Goal: Book appointment/travel/reservation

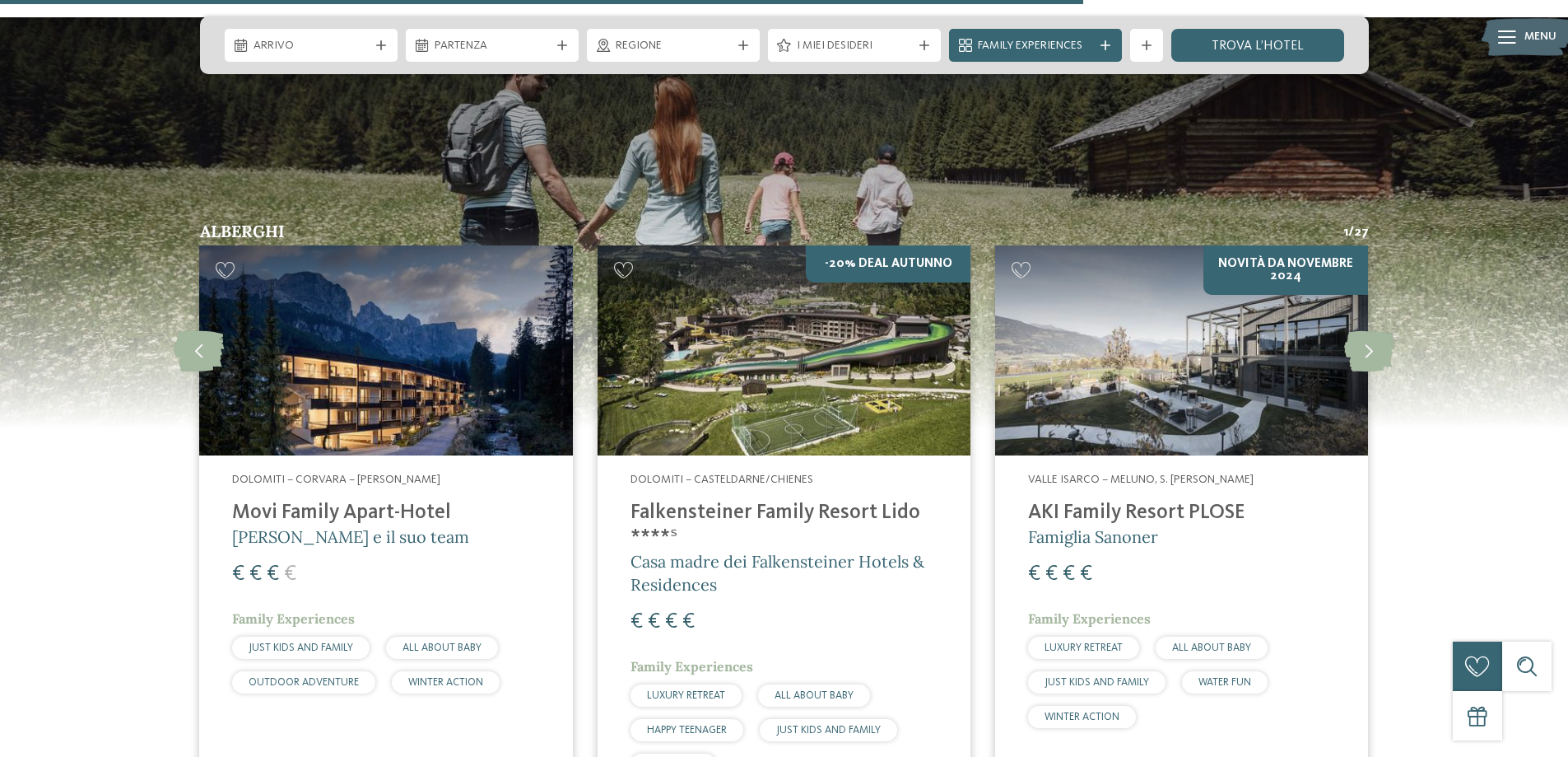
scroll to position [2141, 0]
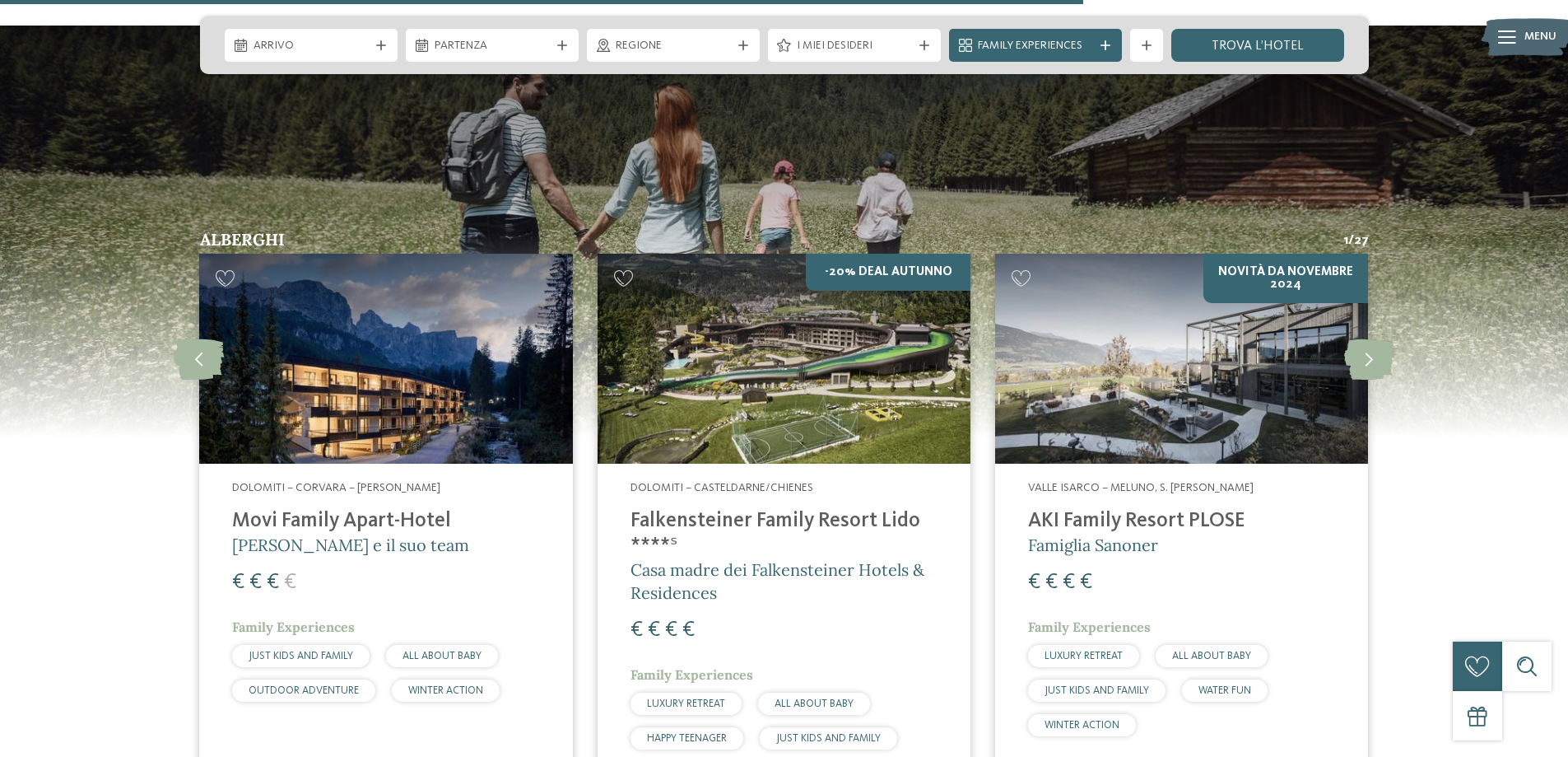
click at [742, 367] on img at bounding box center [784, 358] width 373 height 210
click at [1082, 482] on div "Valle Isarco – Meluno, S. [PERSON_NAME] [GEOGRAPHIC_DATA] Famiglia [PERSON_NAME…" at bounding box center [1181, 611] width 373 height 296
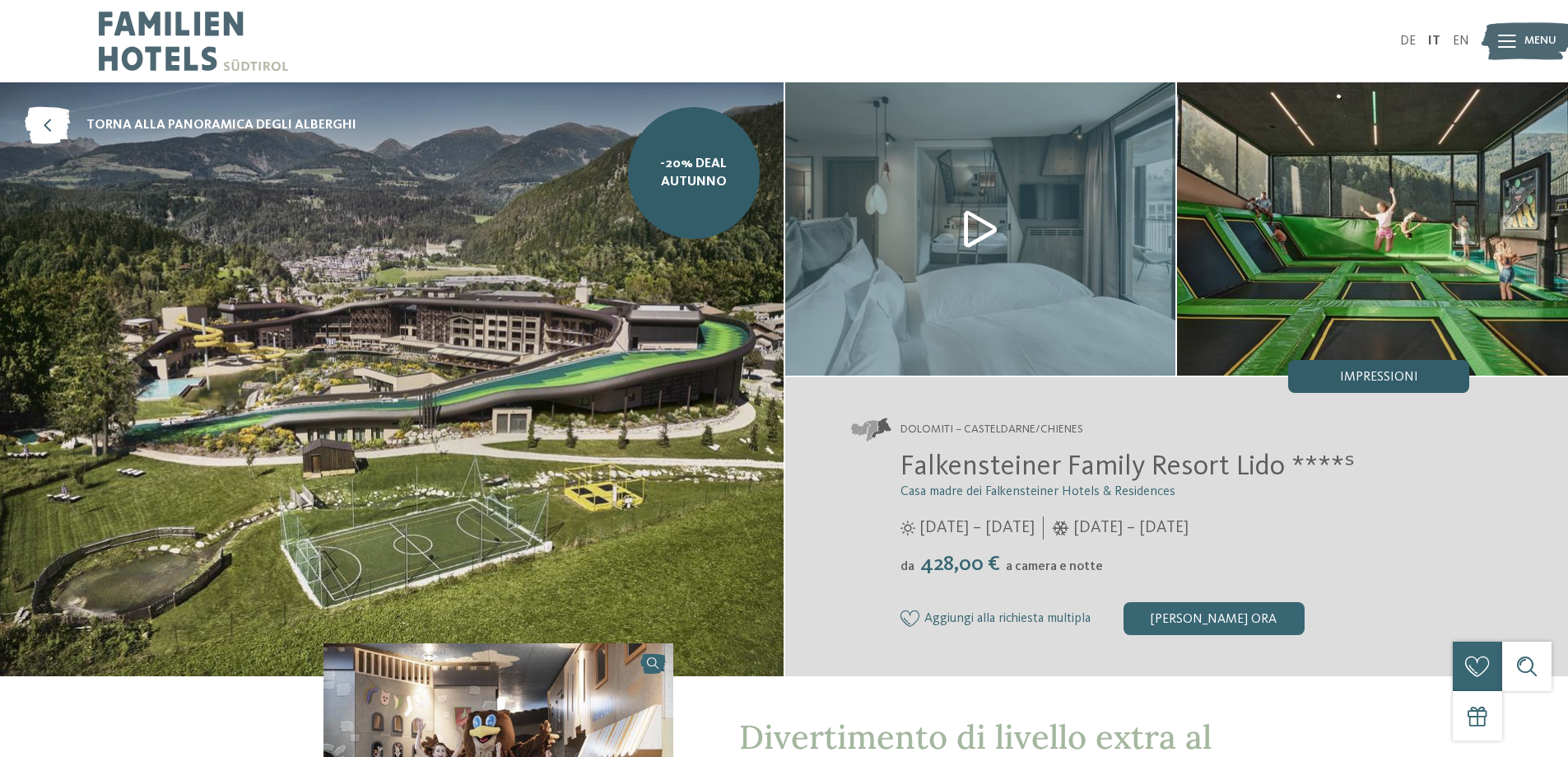
click at [1388, 379] on span "Impressioni" at bounding box center [1379, 378] width 79 height 13
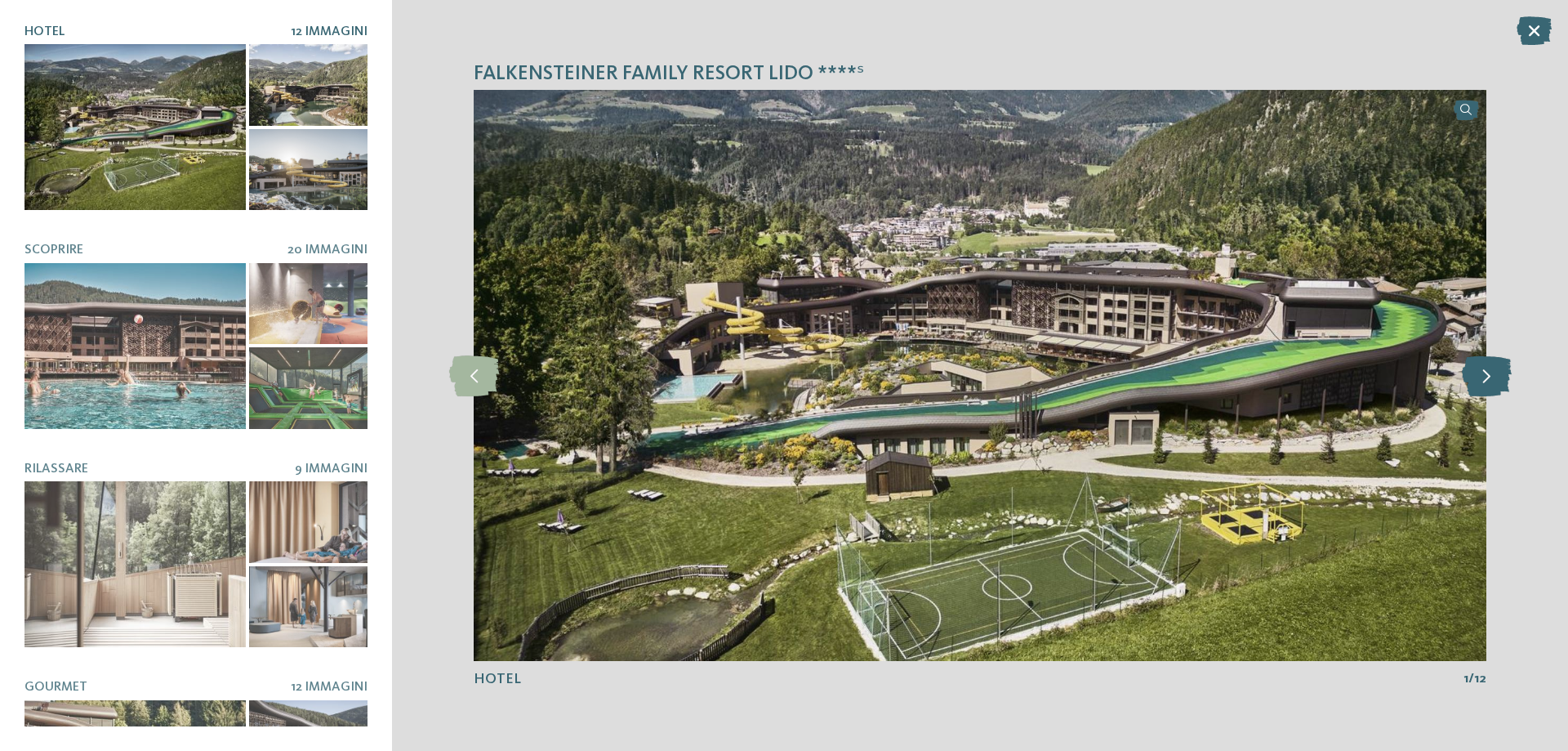
click at [1482, 383] on icon at bounding box center [1486, 376] width 49 height 41
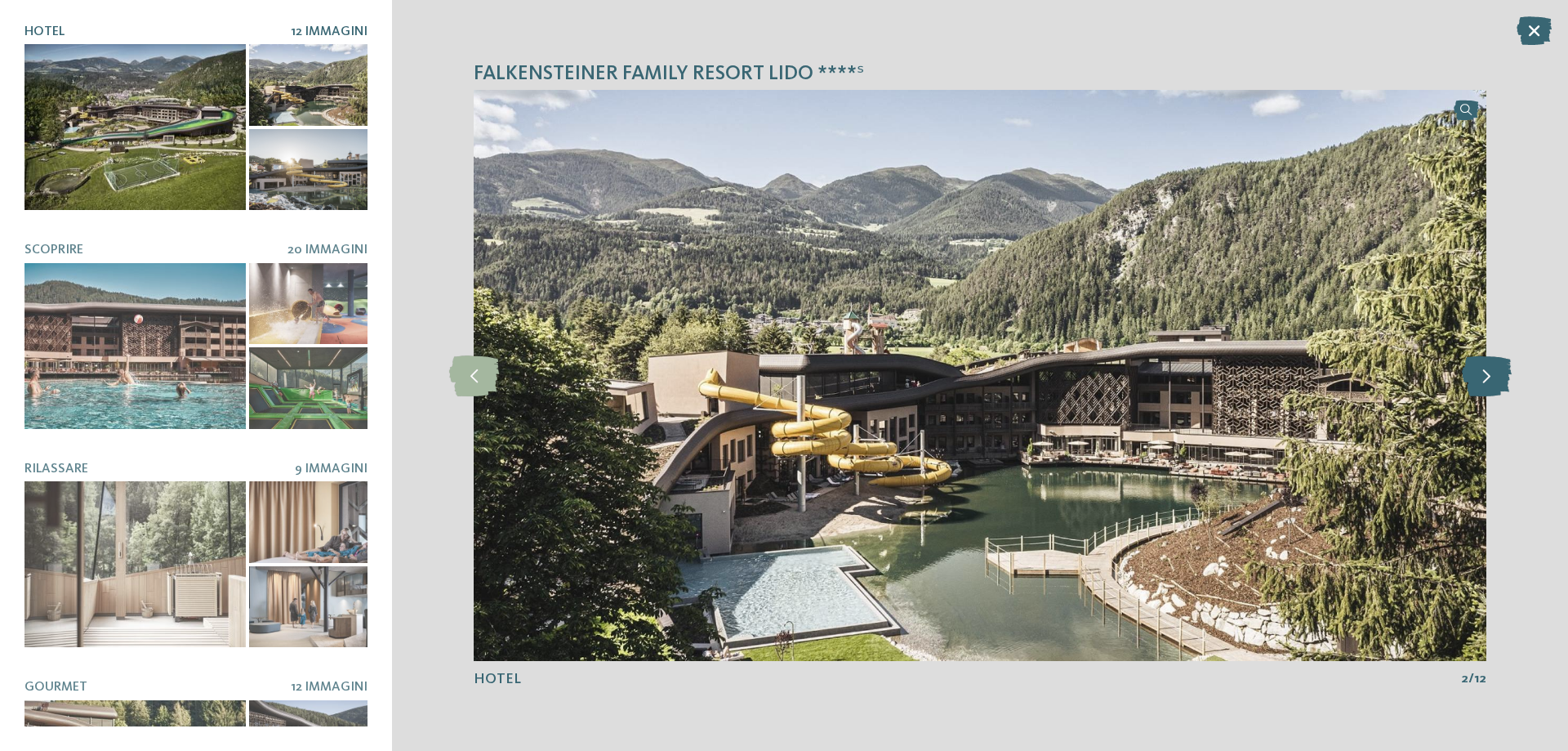
click at [1482, 383] on icon at bounding box center [1486, 376] width 49 height 41
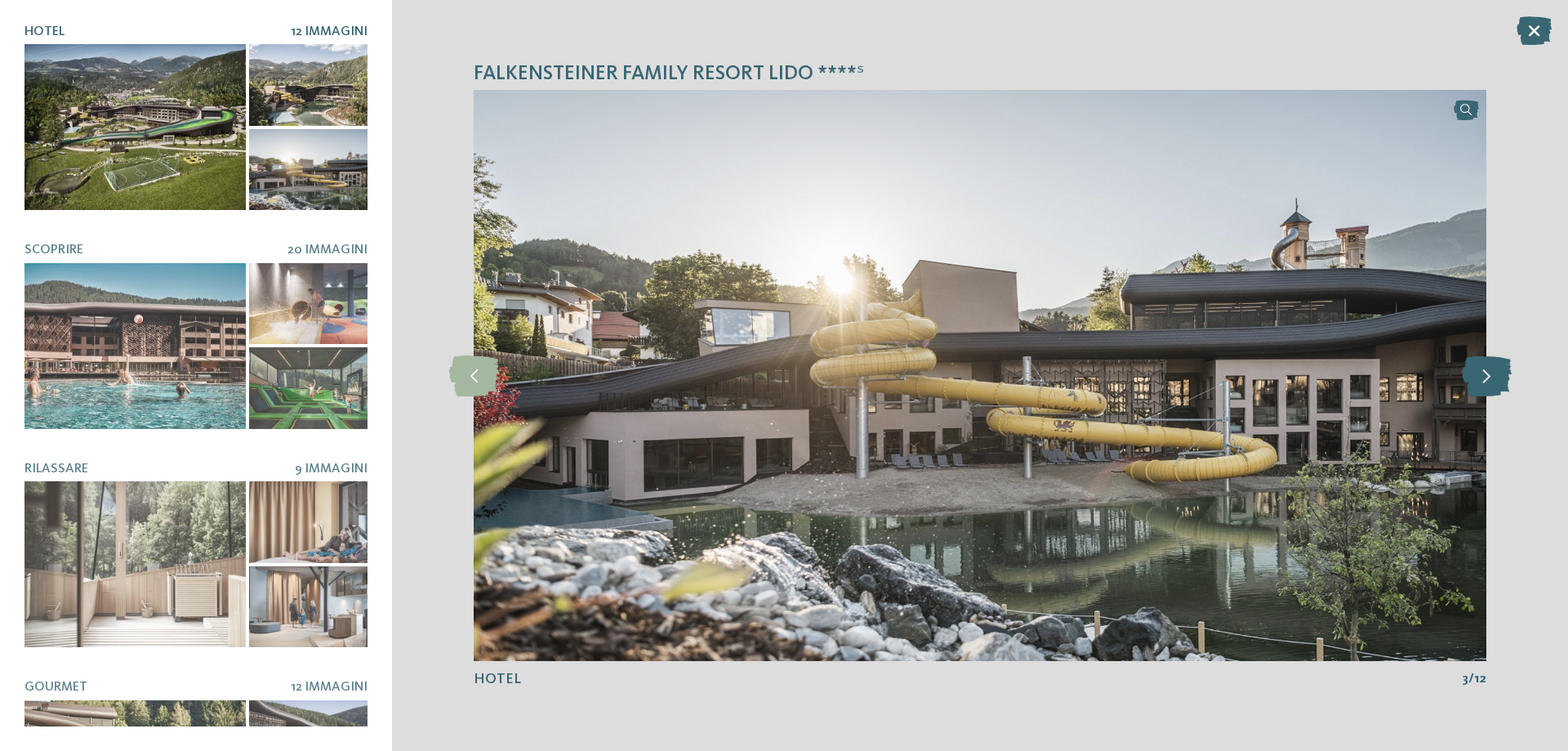
click at [1482, 383] on icon at bounding box center [1486, 376] width 49 height 41
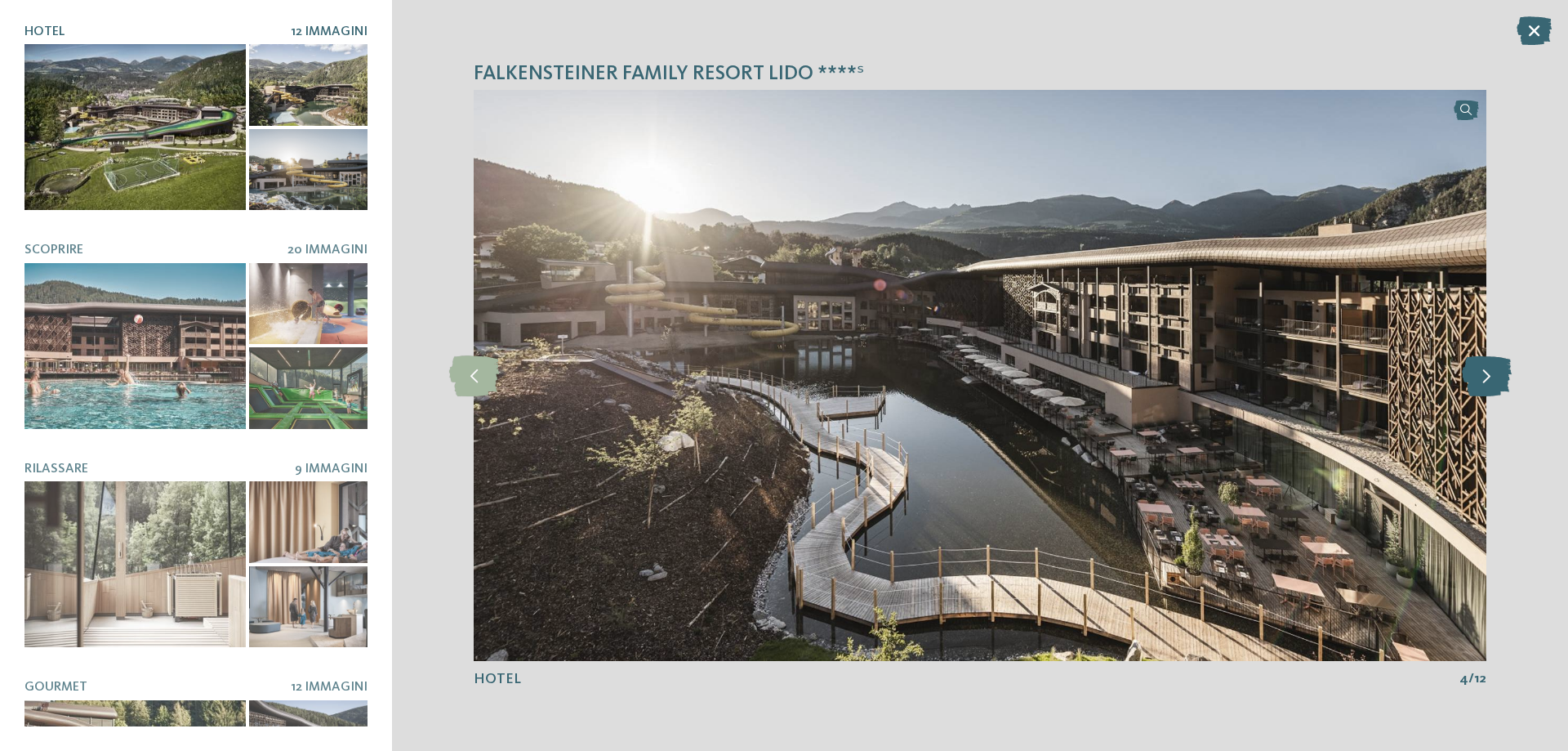
click at [1482, 383] on icon at bounding box center [1486, 376] width 49 height 41
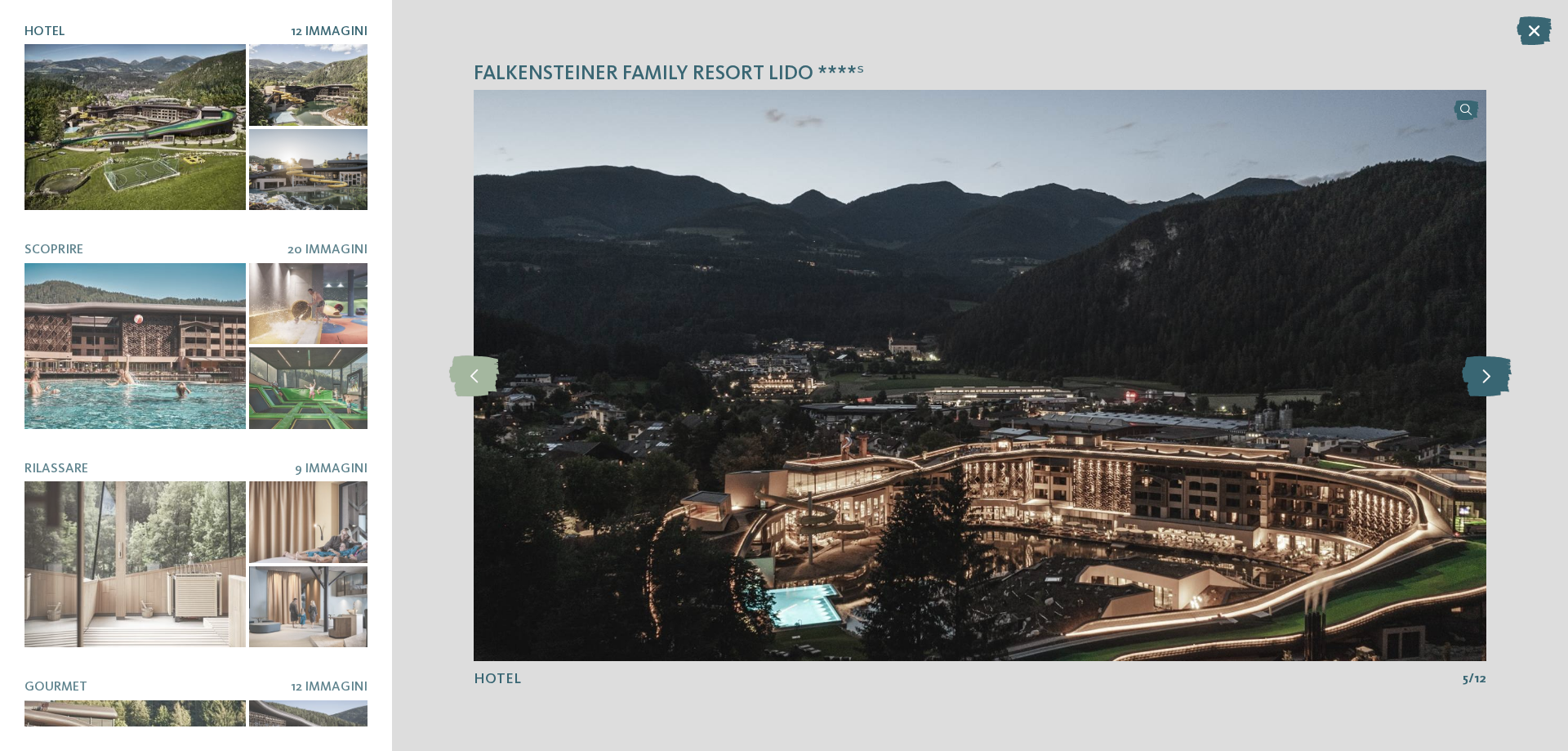
click at [1466, 387] on icon at bounding box center [1486, 376] width 49 height 41
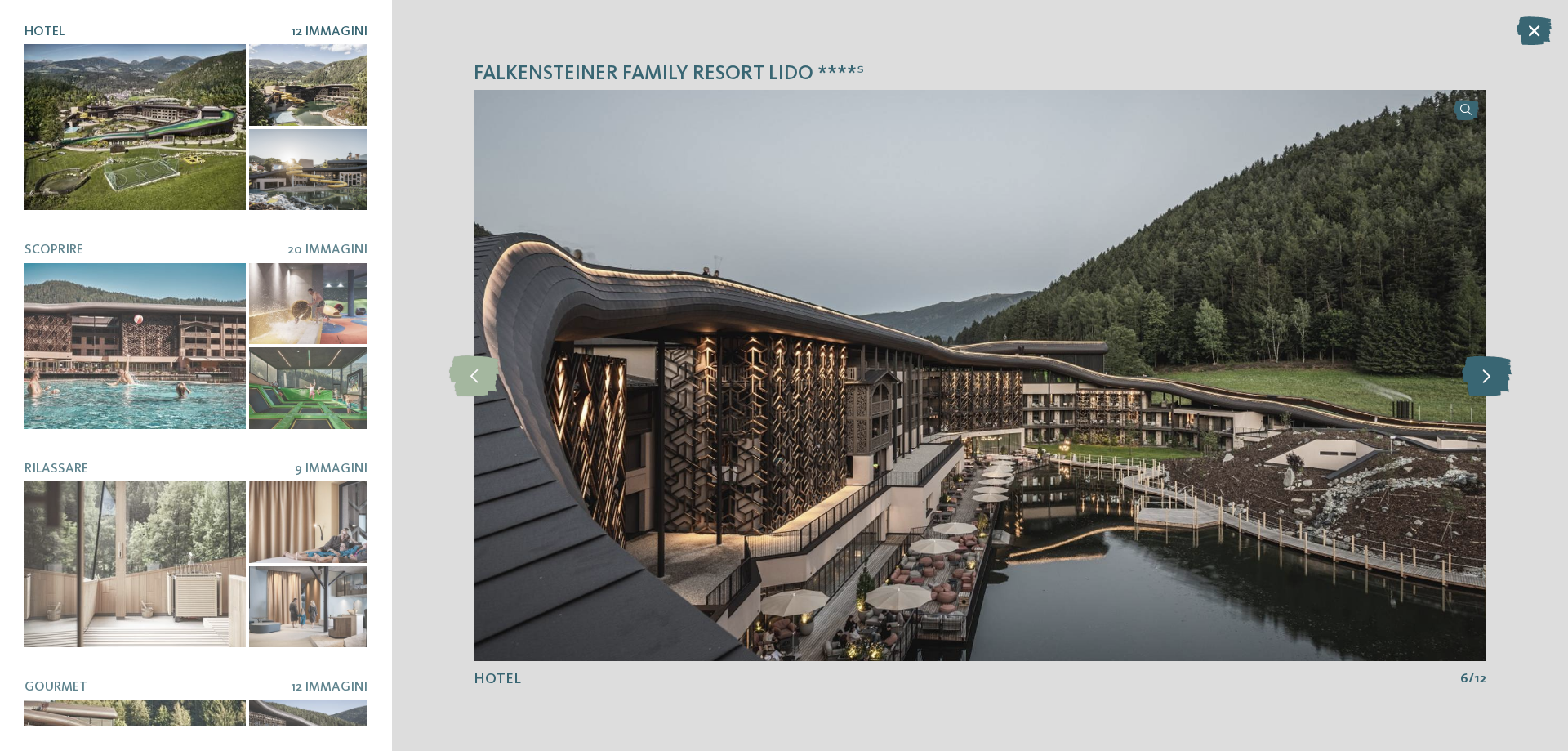
click at [1466, 387] on icon at bounding box center [1486, 376] width 49 height 41
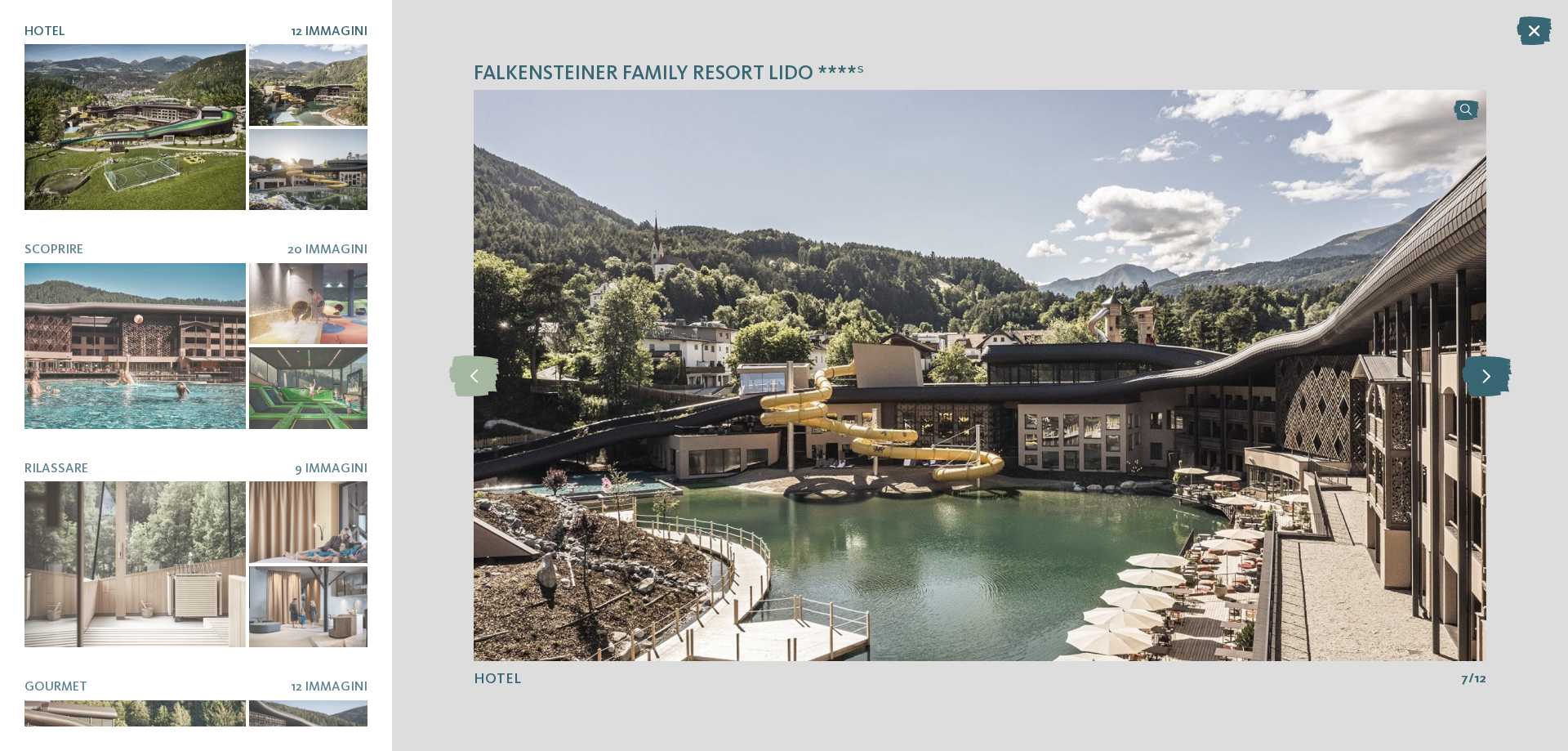
click at [1466, 387] on icon at bounding box center [1486, 376] width 49 height 41
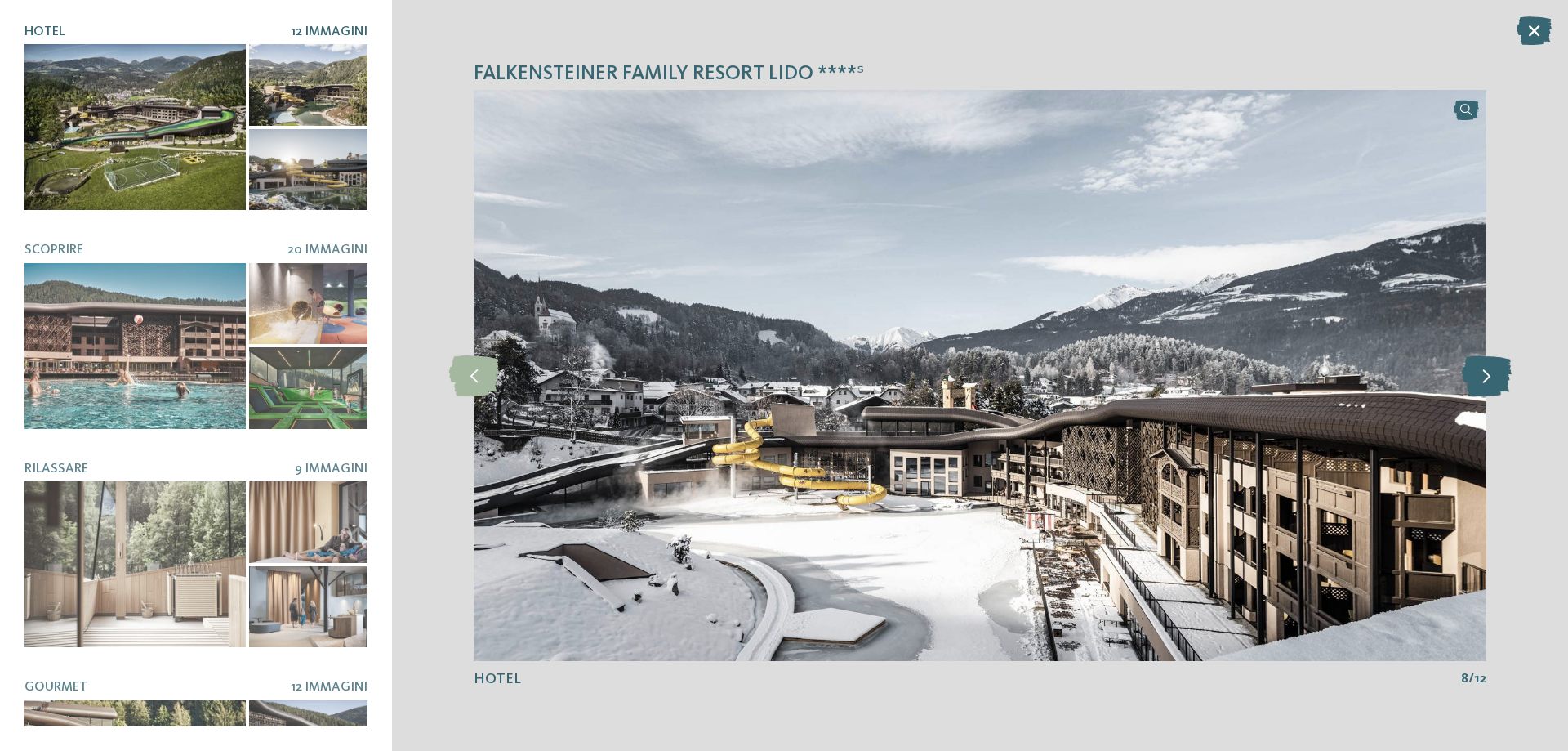
click at [1466, 387] on icon at bounding box center [1486, 376] width 49 height 41
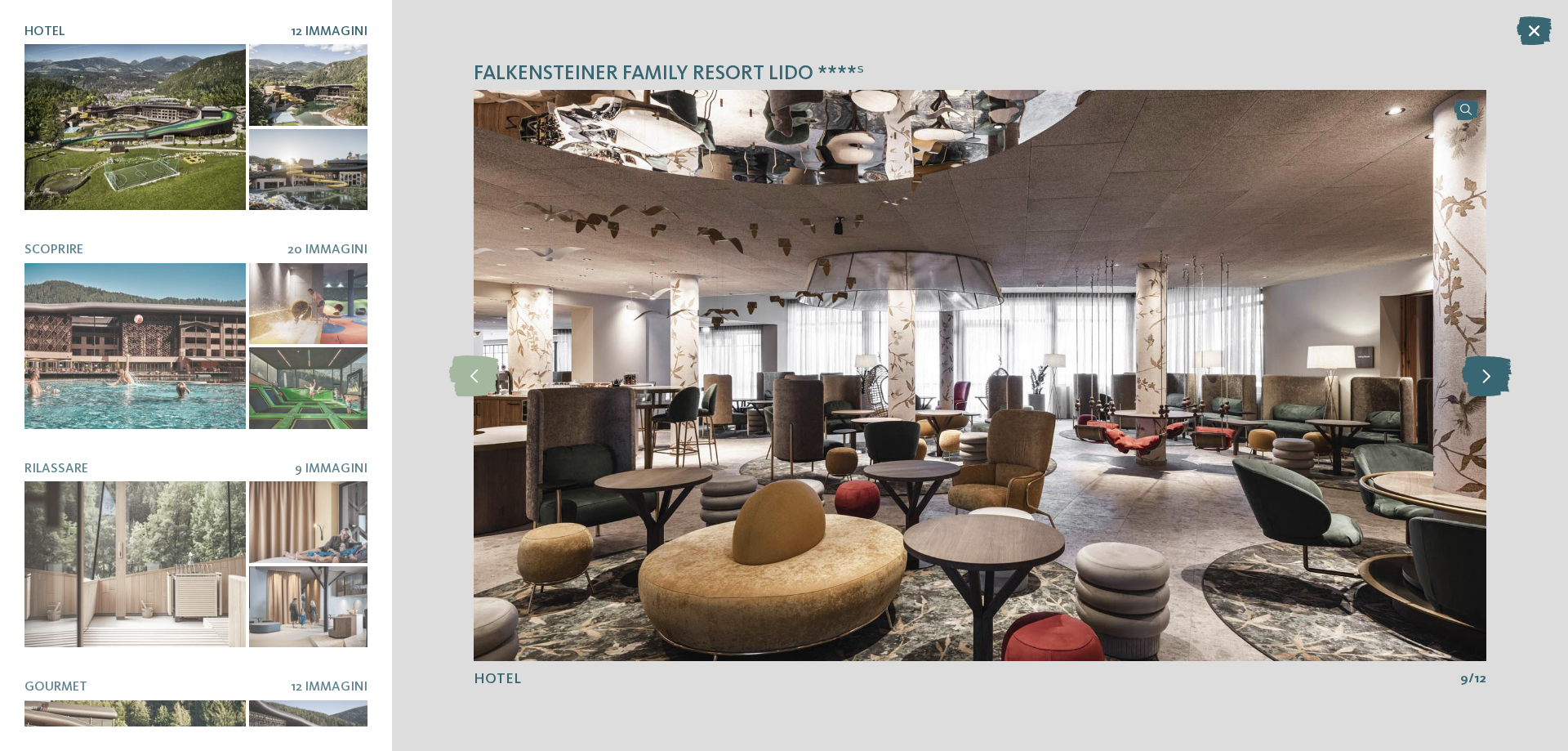
click at [1466, 387] on icon at bounding box center [1486, 376] width 49 height 41
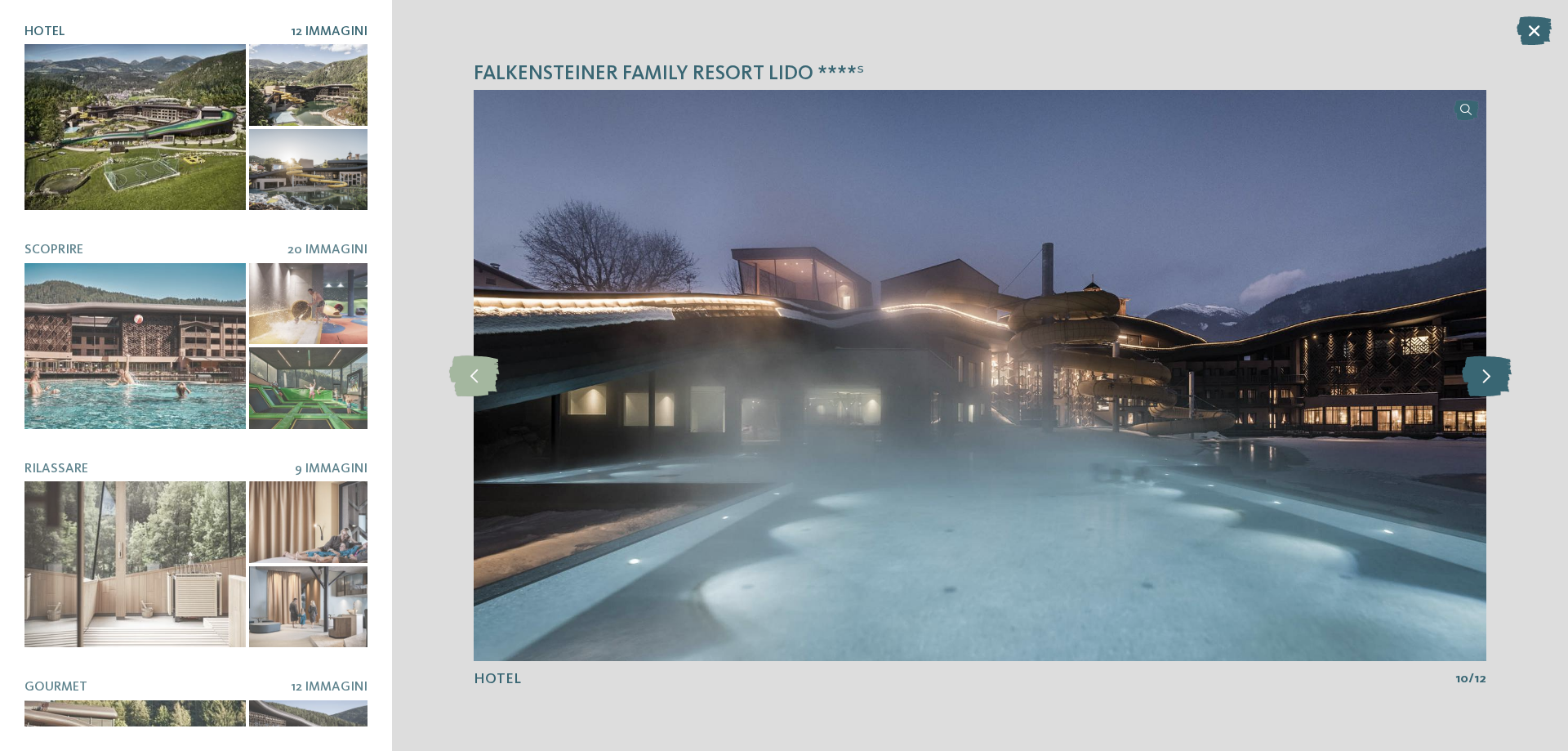
click at [1481, 385] on icon at bounding box center [1486, 376] width 49 height 41
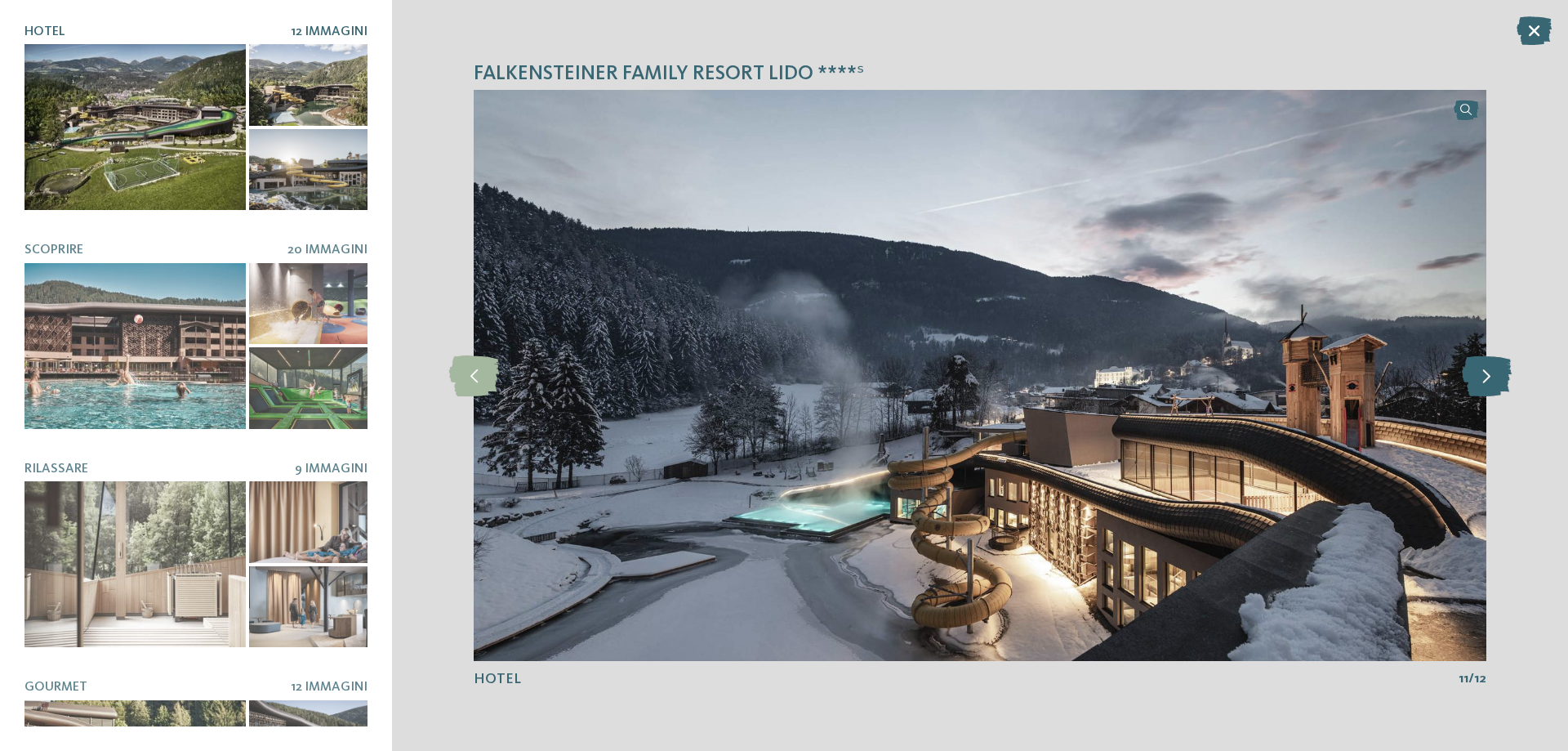
click at [1481, 385] on icon at bounding box center [1486, 376] width 49 height 41
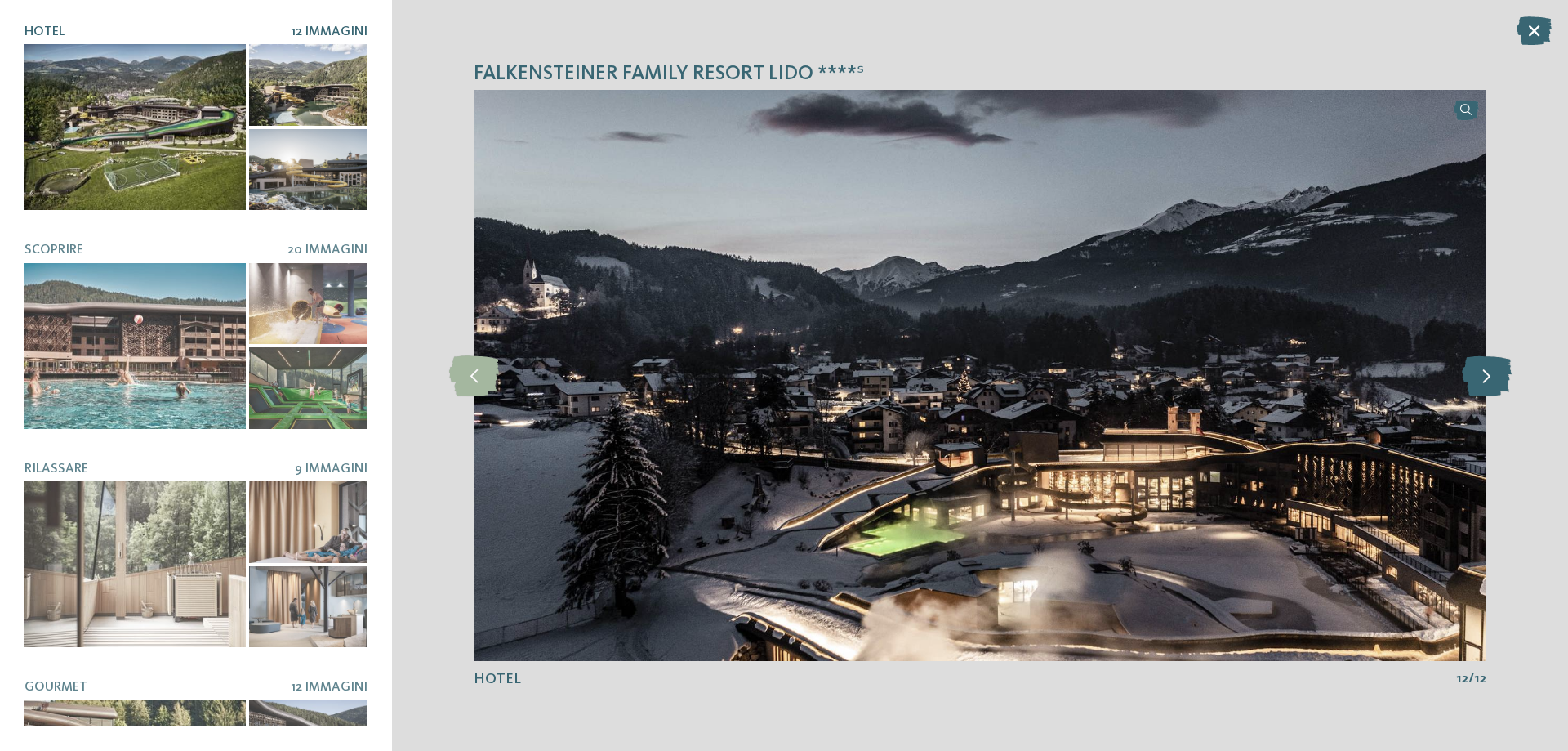
click at [1481, 385] on icon at bounding box center [1486, 376] width 49 height 41
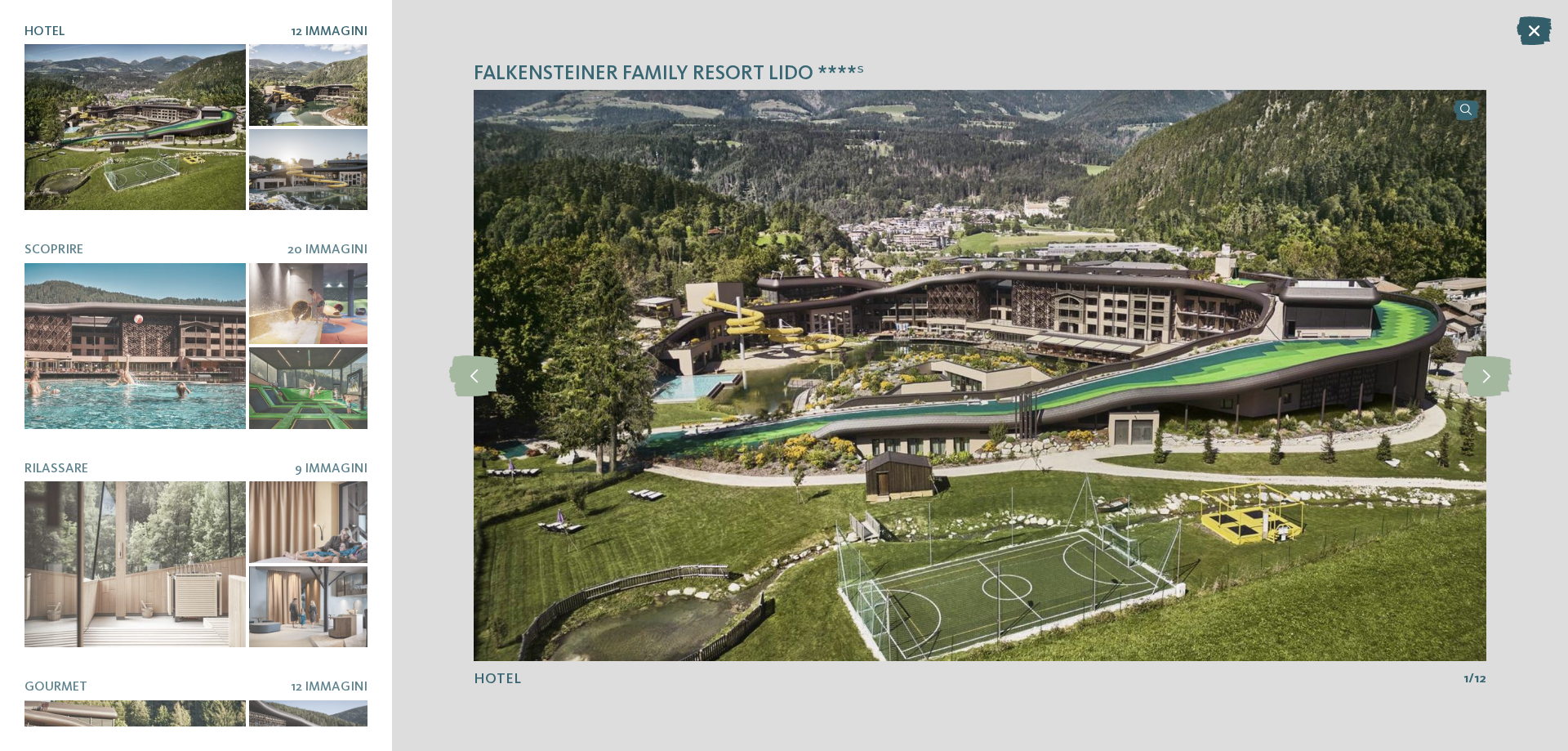
click at [1537, 32] on icon at bounding box center [1534, 30] width 35 height 29
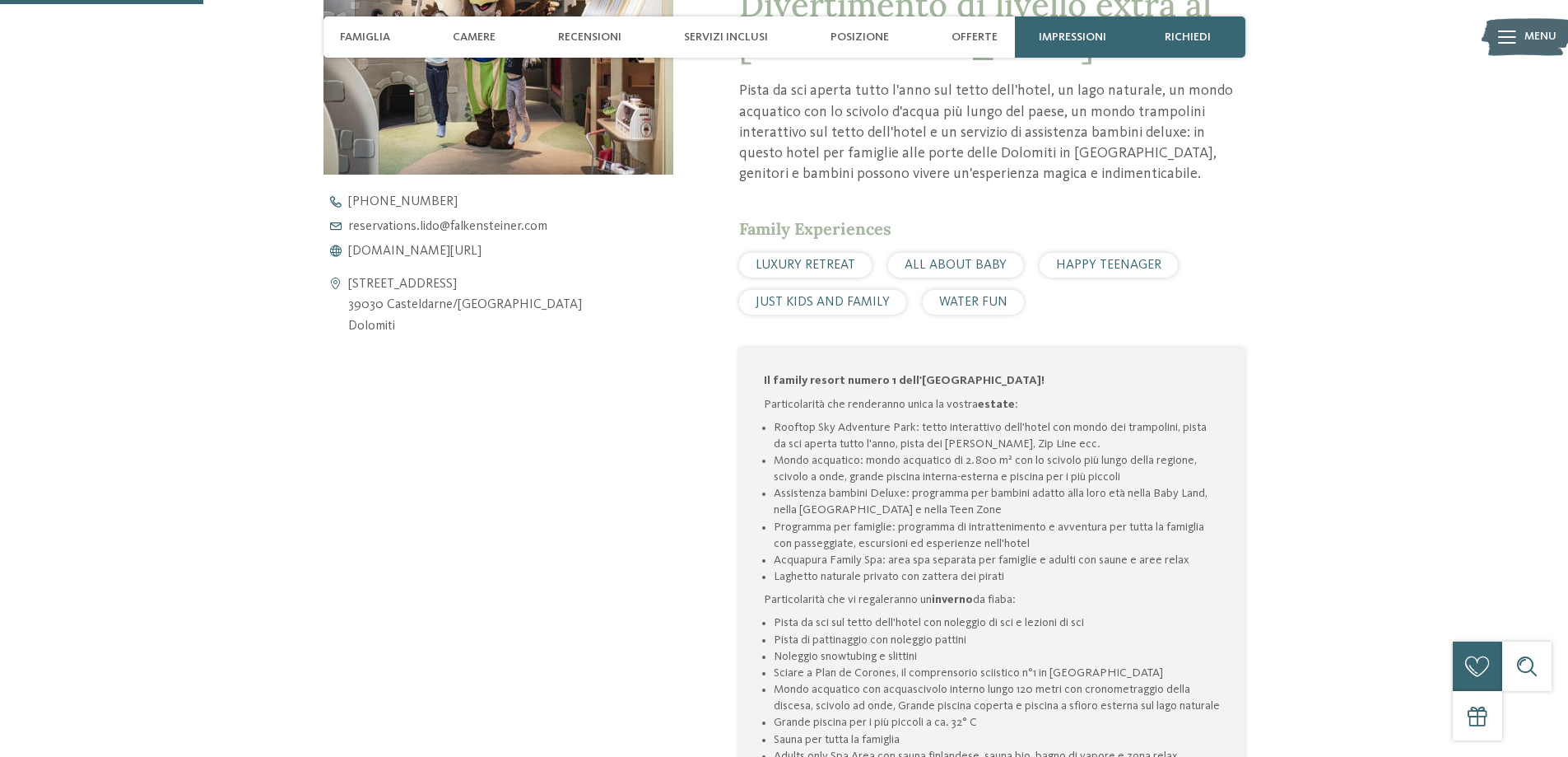
scroll to position [741, 0]
